Goal: Register for event/course

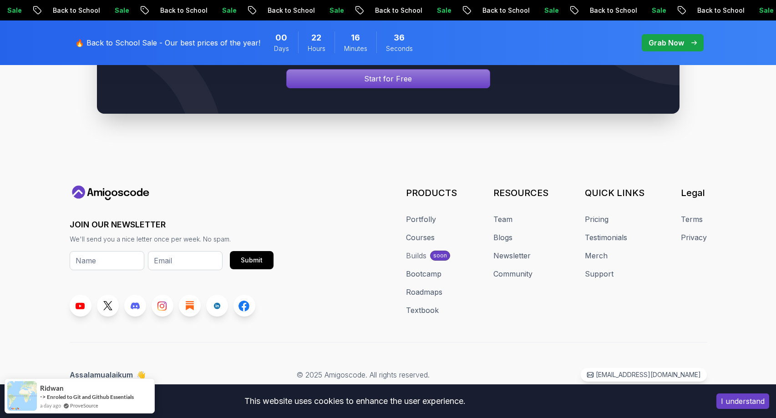
scroll to position [5414, 0]
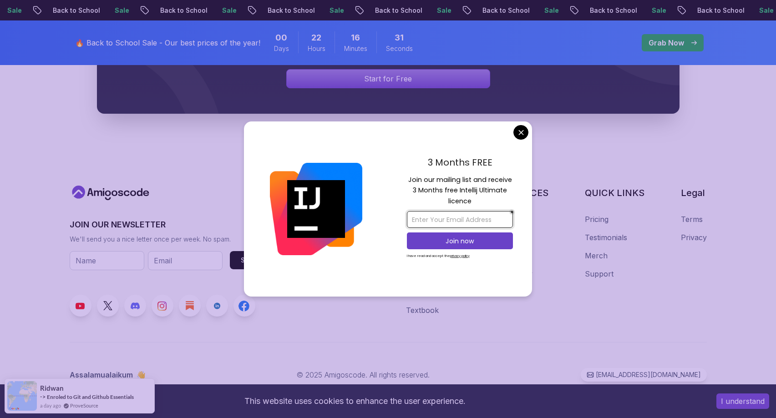
click at [461, 220] on input "email" at bounding box center [460, 219] width 106 height 17
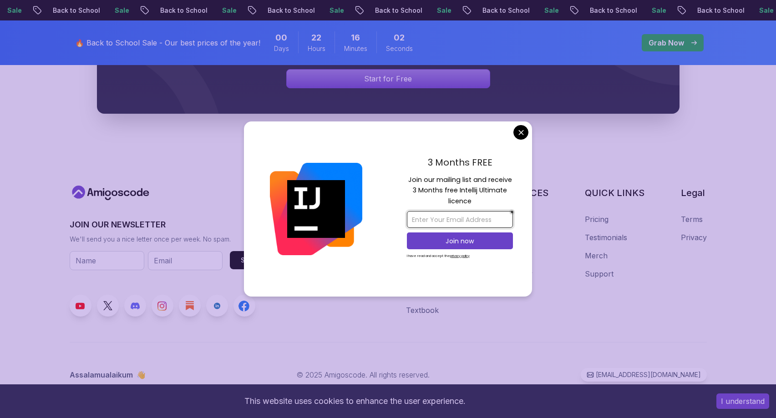
click at [450, 219] on input "email" at bounding box center [460, 219] width 106 height 17
type input "nickamenthomson@gmail.com"
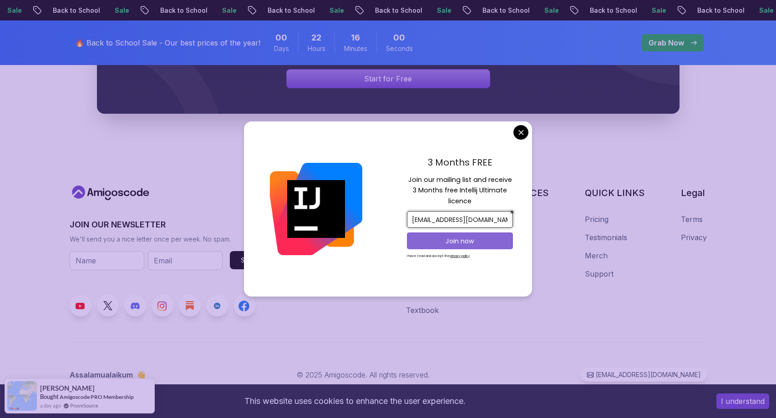
click at [469, 241] on p "Join now" at bounding box center [460, 241] width 86 height 9
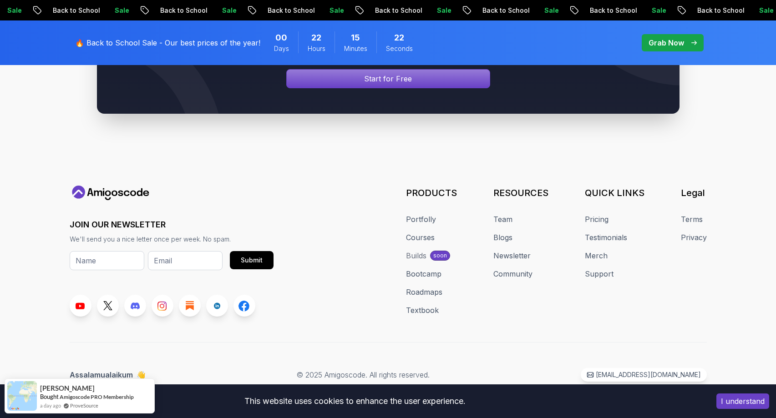
click at [455, 87] on body "Sale Back to School Sale Back to School Sale Back to School Sale Back to School…" at bounding box center [388, 52] width 776 height 732
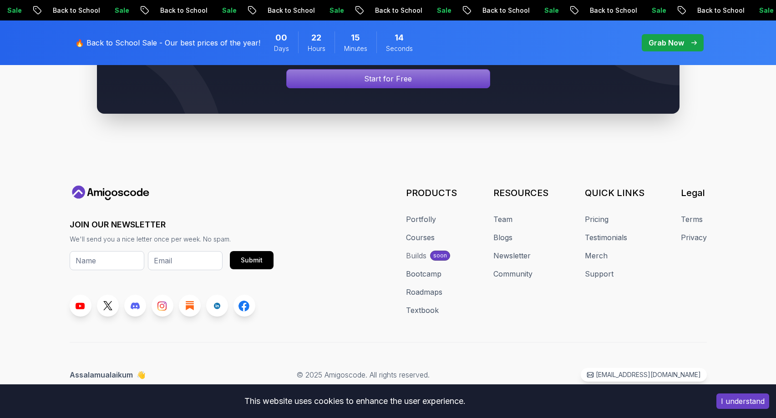
scroll to position [5437, 0]
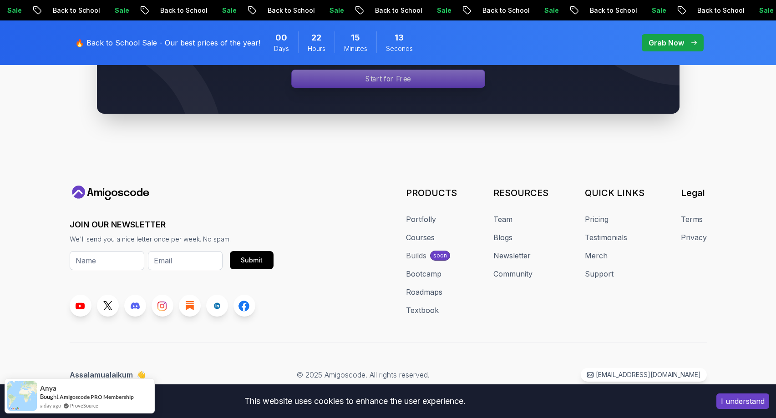
click at [419, 87] on div "Signin page" at bounding box center [388, 78] width 193 height 17
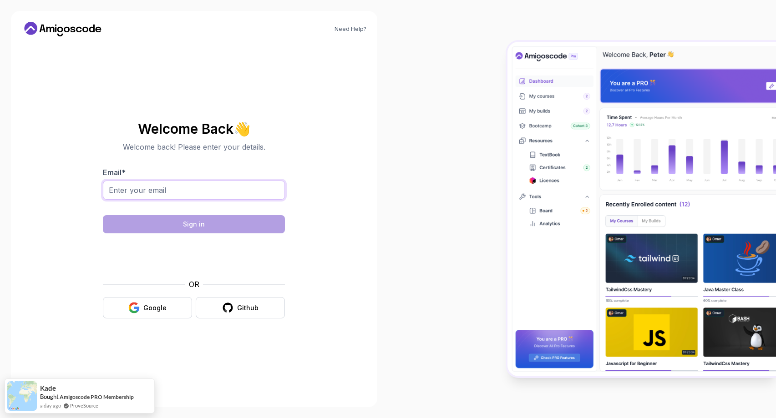
click at [244, 188] on input "Email *" at bounding box center [194, 190] width 182 height 19
type input "nickamenthomson@gmail.com"
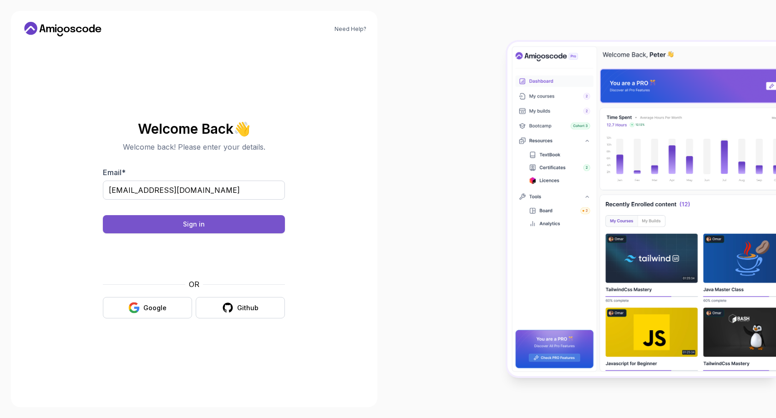
click at [226, 225] on button "Sign in" at bounding box center [194, 224] width 182 height 18
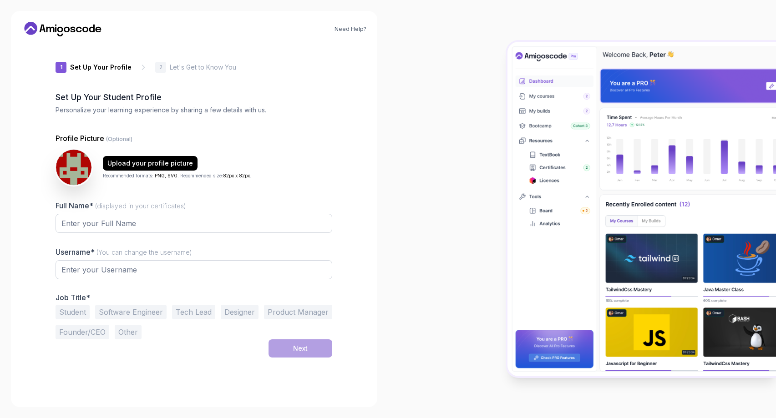
type input "silentfalcon4ab2d"
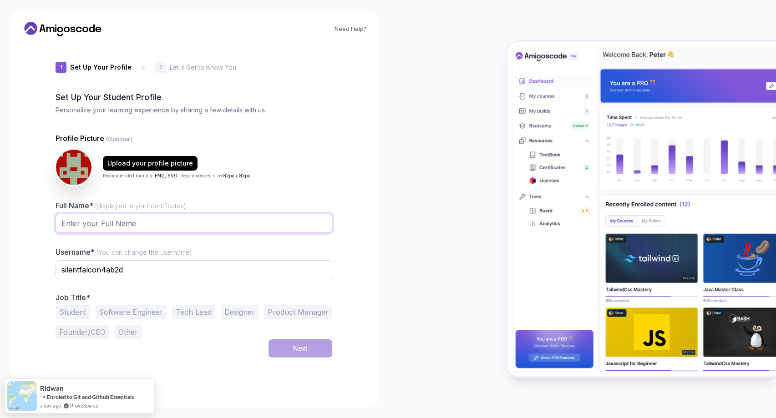
click at [283, 217] on input "Full Name* (displayed in your certificates)" at bounding box center [194, 223] width 277 height 19
type input "[PERSON_NAME]"
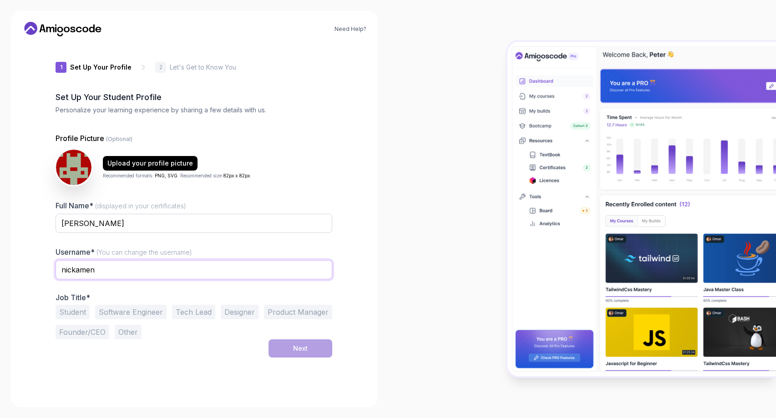
type input "nickamen"
click at [48, 279] on div "1 Set Up Your Profile 1 Set Up Your Profile 2 Let's Get to Know You Set Up Your…" at bounding box center [194, 220] width 306 height 353
click at [118, 315] on button "Software Engineer" at bounding box center [130, 312] width 71 height 15
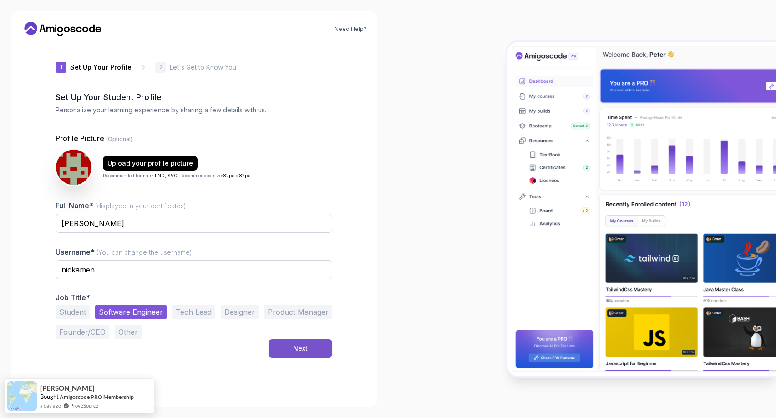
click at [309, 348] on button "Next" at bounding box center [300, 348] width 64 height 18
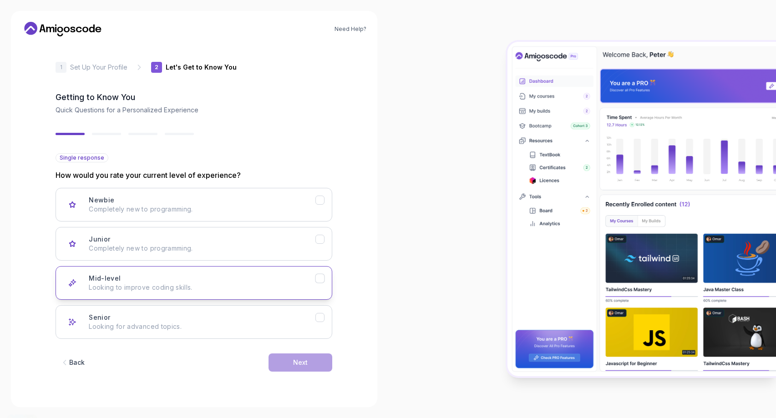
click at [267, 286] on p "Looking to improve coding skills." at bounding box center [202, 287] width 227 height 9
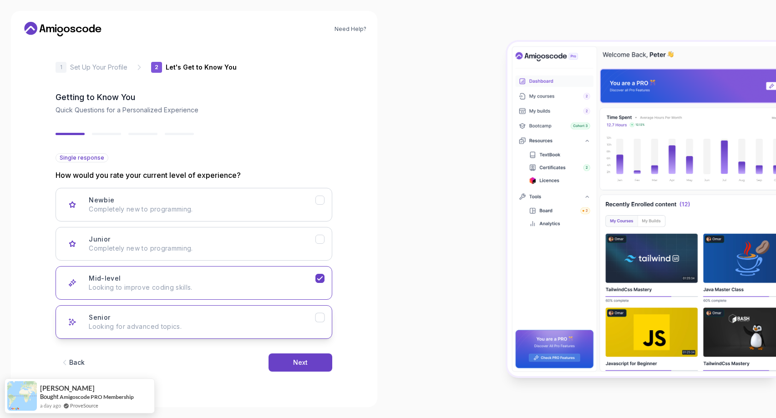
click at [316, 317] on icon "Senior" at bounding box center [320, 317] width 9 height 9
click at [311, 361] on button "Next" at bounding box center [300, 362] width 64 height 18
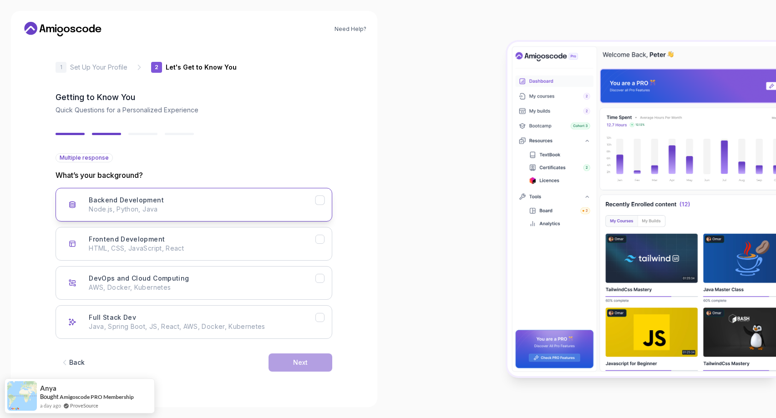
click at [322, 202] on icon "Backend Development" at bounding box center [320, 200] width 9 height 9
click at [320, 317] on icon "Full Stack Dev" at bounding box center [320, 318] width 5 height 4
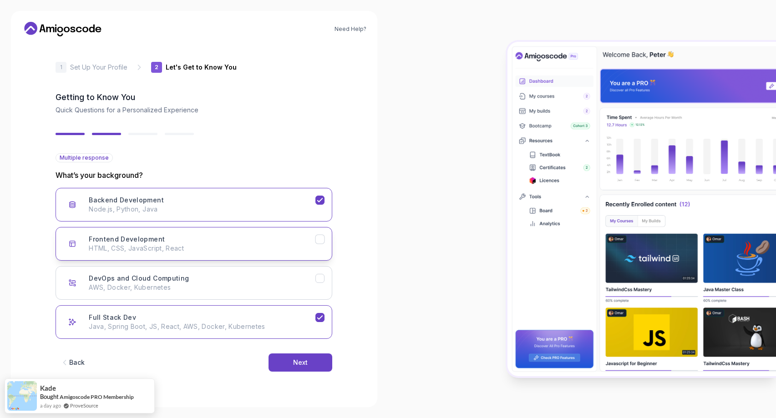
click at [322, 241] on icon "Frontend Development" at bounding box center [320, 239] width 9 height 9
click at [311, 363] on button "Next" at bounding box center [300, 362] width 64 height 18
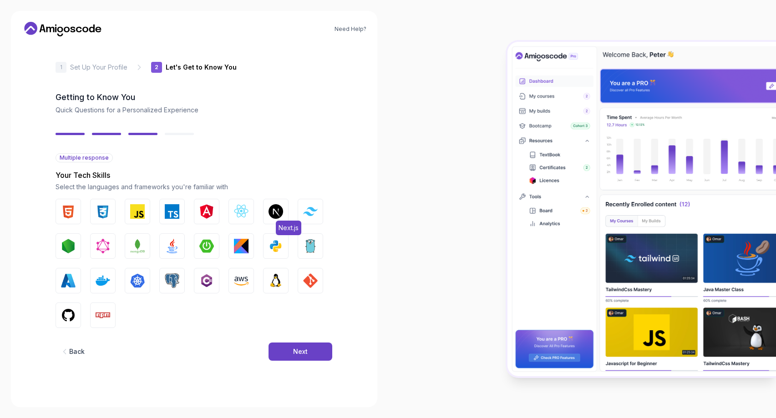
click at [273, 212] on img "button" at bounding box center [275, 211] width 15 height 15
click at [307, 217] on button "Tailwind CSS" at bounding box center [310, 211] width 25 height 25
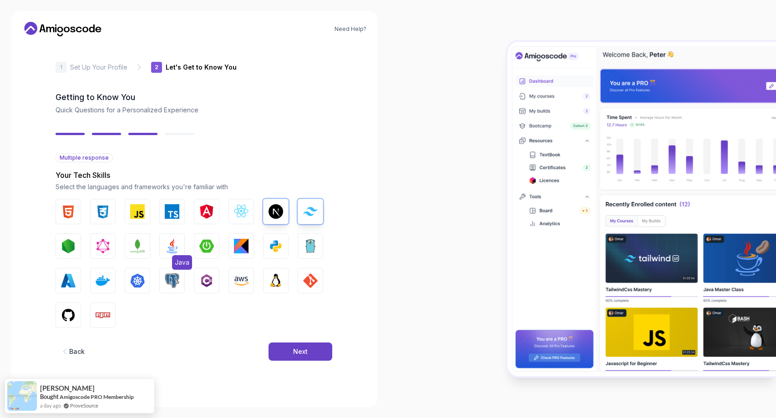
click at [170, 250] on img "button" at bounding box center [172, 246] width 15 height 15
click at [207, 247] on img "button" at bounding box center [206, 246] width 15 height 15
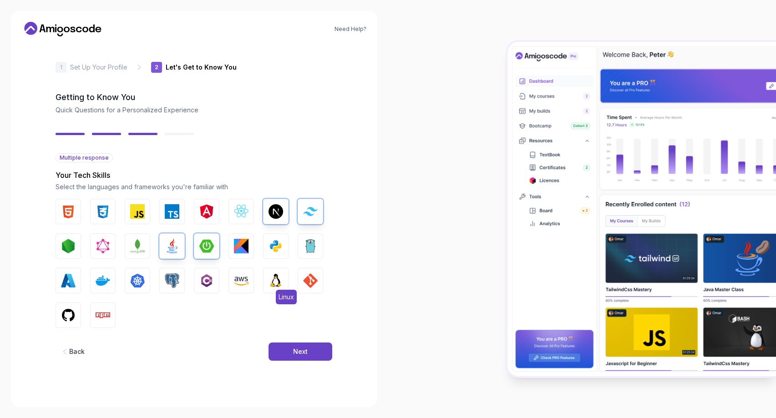
click at [279, 285] on img "button" at bounding box center [275, 280] width 15 height 15
click at [279, 278] on img "button" at bounding box center [275, 280] width 15 height 15
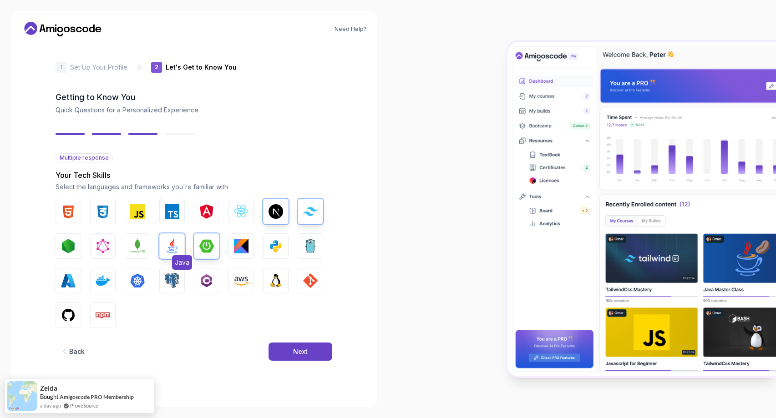
click at [173, 245] on img "button" at bounding box center [172, 246] width 15 height 15
click at [172, 242] on img "button" at bounding box center [172, 246] width 15 height 15
click at [313, 353] on button "Next" at bounding box center [300, 352] width 64 height 18
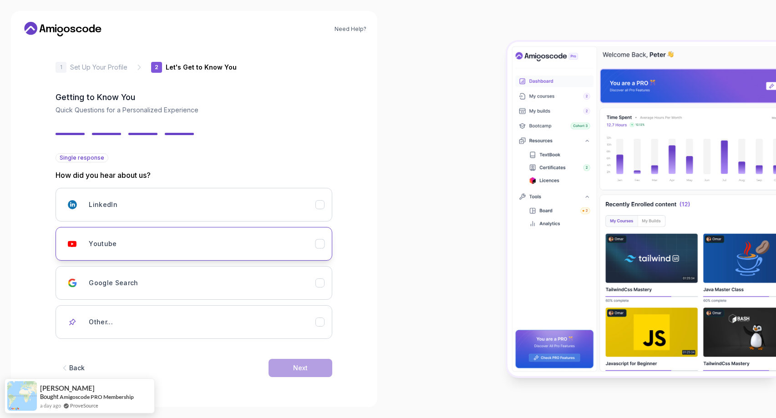
click at [321, 246] on icon "Youtube" at bounding box center [320, 244] width 9 height 9
click at [313, 367] on button "Next" at bounding box center [300, 368] width 64 height 18
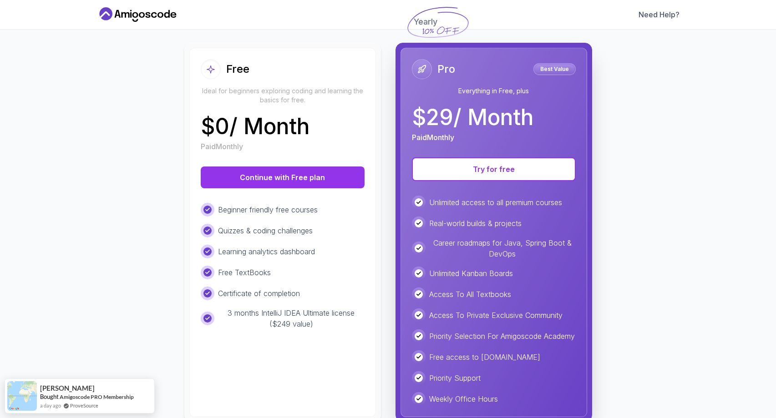
scroll to position [86, 0]
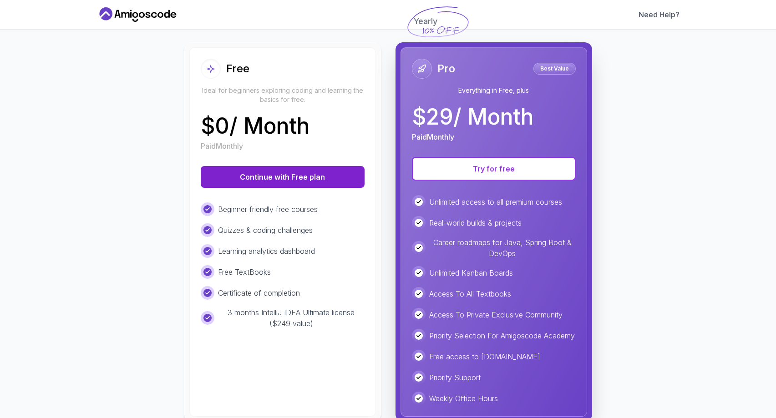
click at [298, 177] on button "Continue with Free plan" at bounding box center [283, 177] width 164 height 22
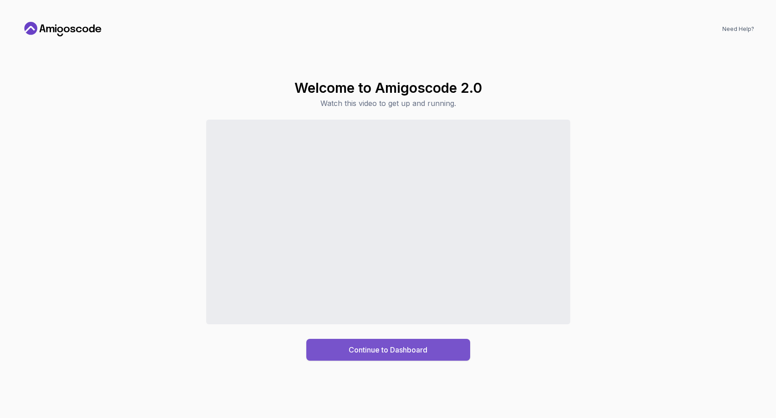
click at [405, 348] on div "Continue to Dashboard" at bounding box center [387, 349] width 79 height 11
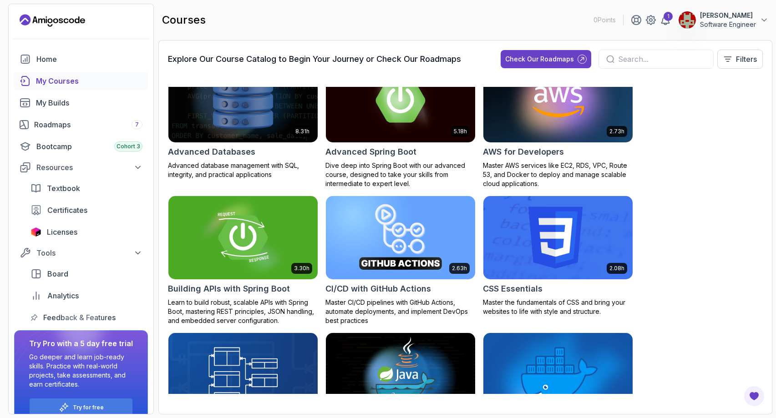
scroll to position [29, 0]
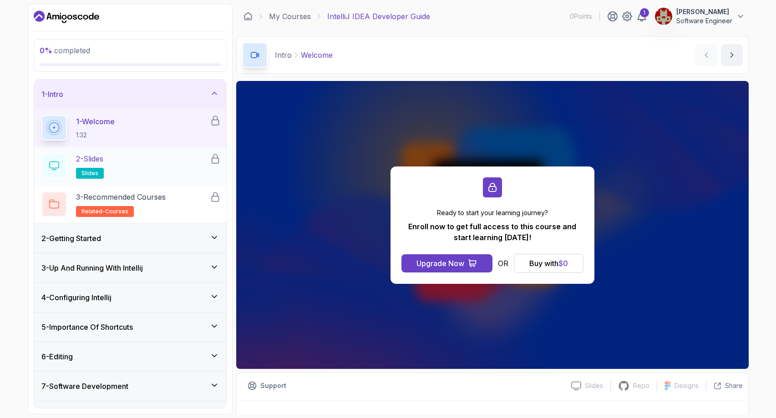
click at [96, 172] on span "slides" at bounding box center [89, 173] width 17 height 7
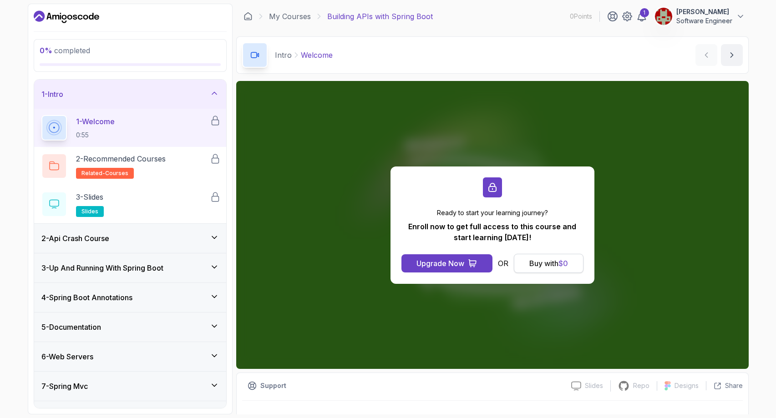
click at [553, 266] on div "Buy with $ 0" at bounding box center [548, 263] width 39 height 11
click at [561, 267] on span "$ 0" at bounding box center [563, 263] width 10 height 9
